Goal: Task Accomplishment & Management: Manage account settings

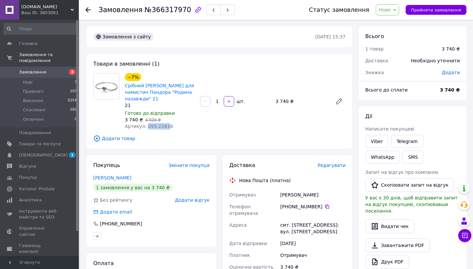
drag, startPoint x: 146, startPoint y: 126, endPoint x: 182, endPoint y: 126, distance: 35.1
click at [181, 126] on div "Артикул: 055-22616" at bounding box center [160, 126] width 70 height 7
copy span "055-22616"
click at [327, 208] on icon at bounding box center [327, 207] width 4 height 4
drag, startPoint x: 124, startPoint y: 85, endPoint x: 148, endPoint y: 99, distance: 28.6
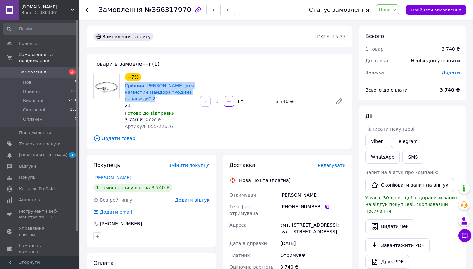
click at [148, 99] on div "−7% Срібний браслет Пандора для намистин Пандора "Родина назавжди" 21 21 Готово…" at bounding box center [159, 101] width 75 height 59
copy link "Срібний [PERSON_NAME] для намистин Пандора "Родина назавжди""
click at [390, 9] on span "Нове" at bounding box center [385, 9] width 12 height 5
click at [69, 71] on span "3" at bounding box center [72, 72] width 7 height 6
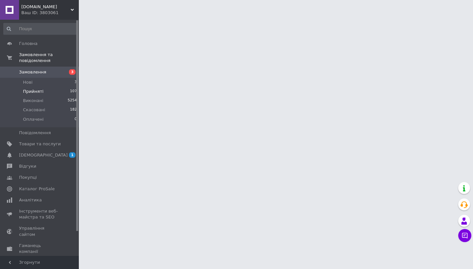
click at [57, 89] on li "Прийняті 107" at bounding box center [40, 91] width 81 height 9
click at [57, 82] on li "Нові 3" at bounding box center [40, 82] width 81 height 9
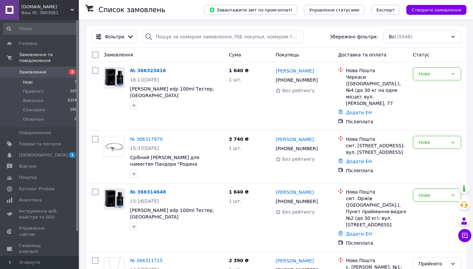
click at [65, 80] on li "Нові 3" at bounding box center [40, 82] width 81 height 9
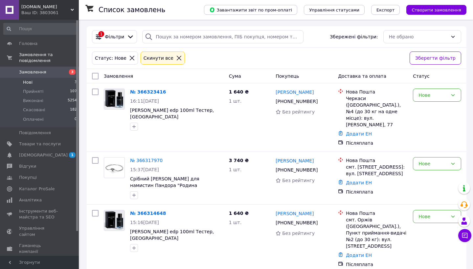
click at [95, 75] on input "checkbox" at bounding box center [95, 76] width 7 height 7
checkbox input "true"
click at [138, 77] on span "Дії для 3 замовлень" at bounding box center [122, 76] width 45 height 7
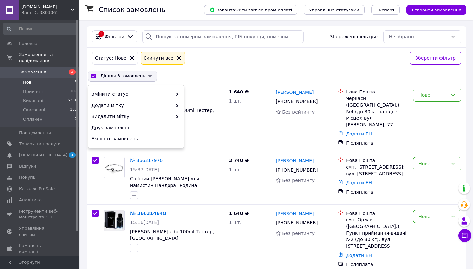
click at [138, 88] on div "Змінити статус Додати мітку Видалити мітку Друк замовлень Експорт замовлень" at bounding box center [135, 116] width 95 height 62
click at [140, 89] on div "Змінити статус" at bounding box center [135, 94] width 95 height 11
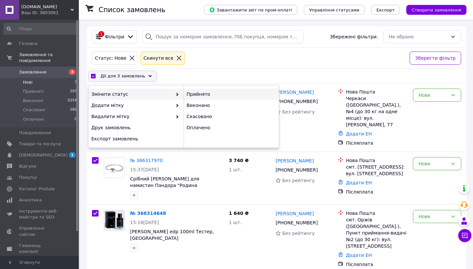
click at [197, 95] on div "Прийнято" at bounding box center [231, 94] width 95 height 11
checkbox input "false"
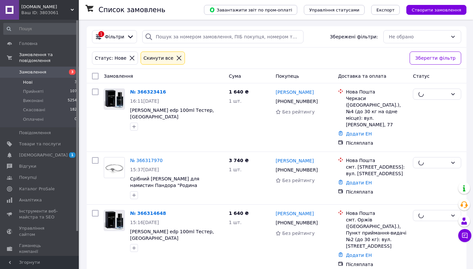
click at [176, 58] on icon at bounding box center [179, 58] width 6 height 6
